Goal: Navigation & Orientation: Go to known website

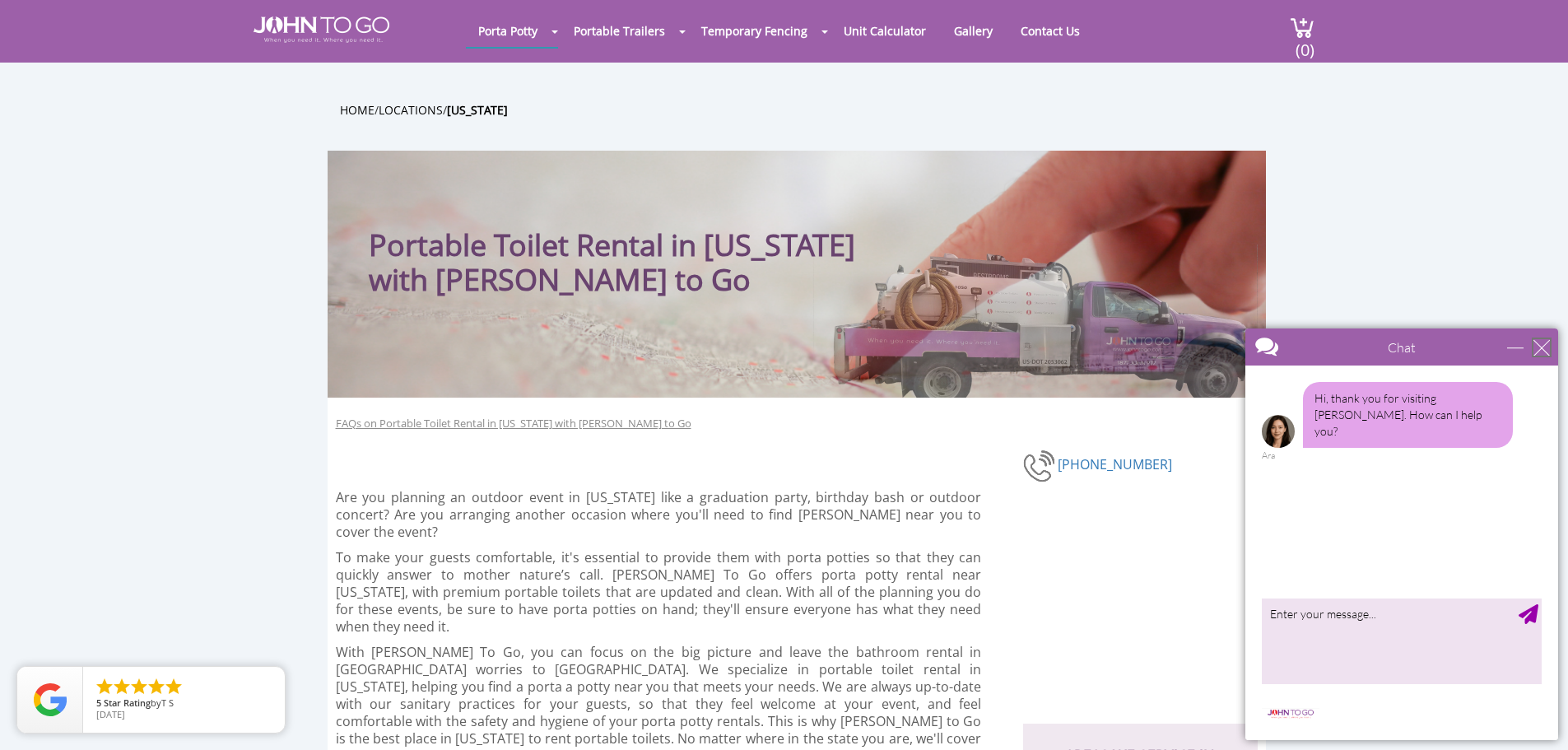
click at [1537, 346] on div "close" at bounding box center [1542, 347] width 16 height 16
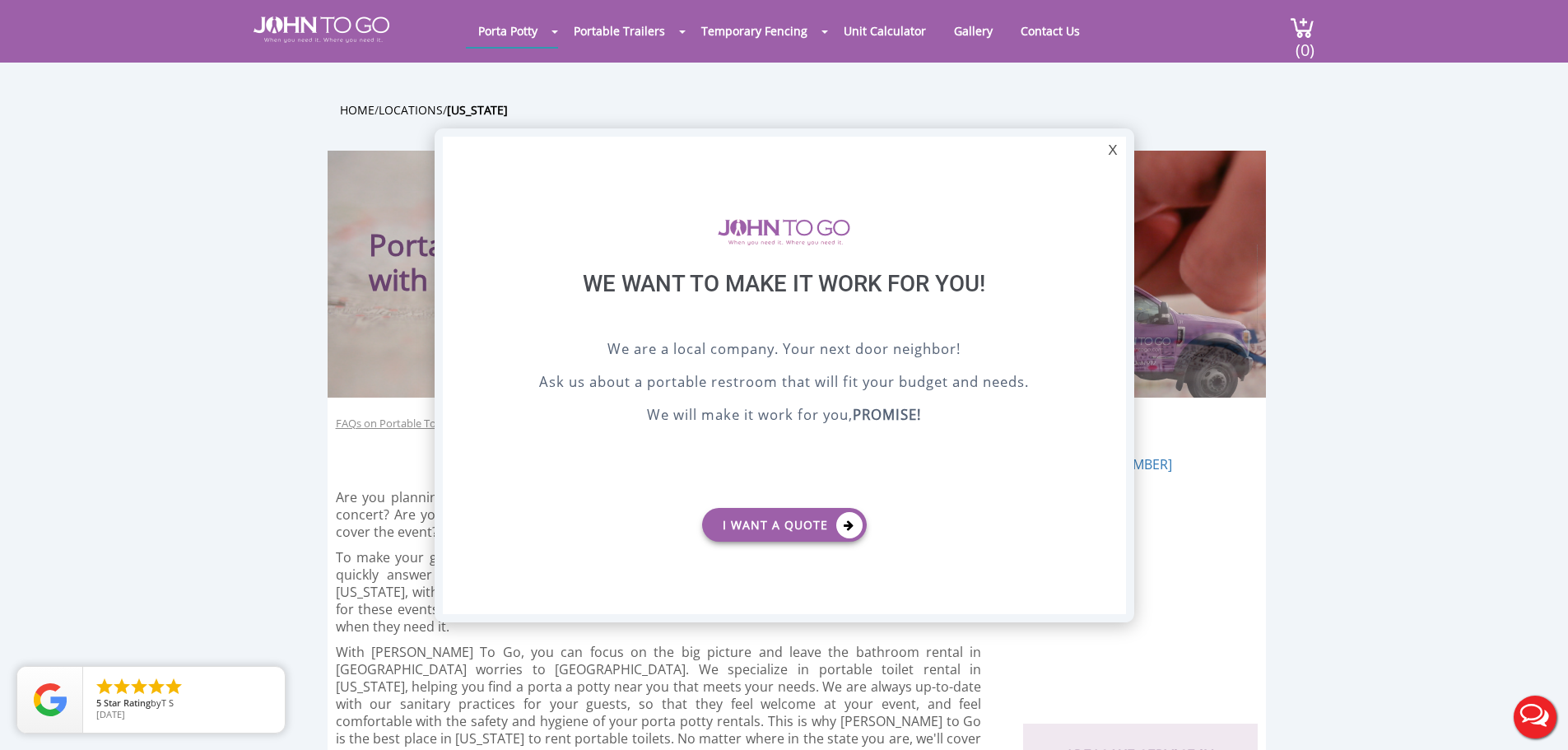
click at [316, 20] on div at bounding box center [784, 375] width 1568 height 750
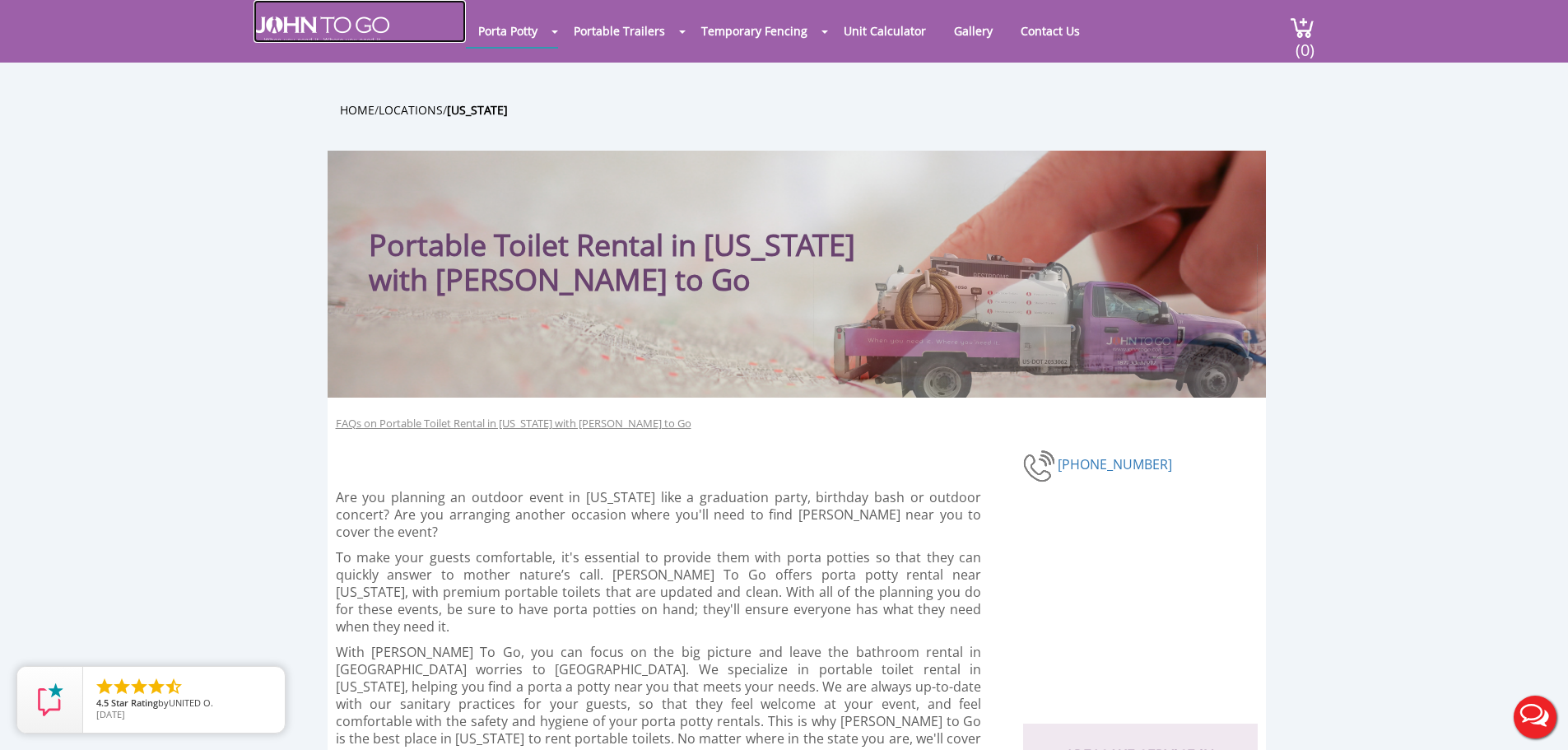
click at [323, 29] on img at bounding box center [321, 29] width 136 height 26
